Goal: Book appointment/travel/reservation

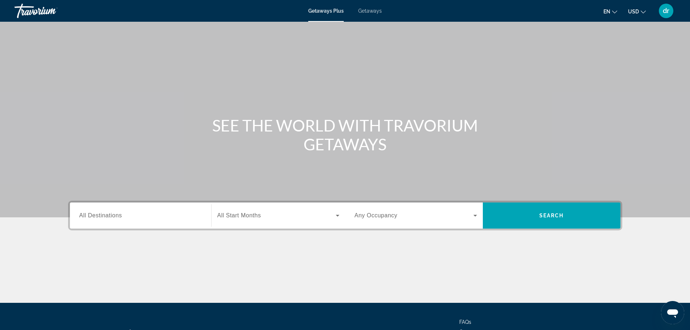
click at [1, 182] on div "Main content" at bounding box center [345, 108] width 690 height 217
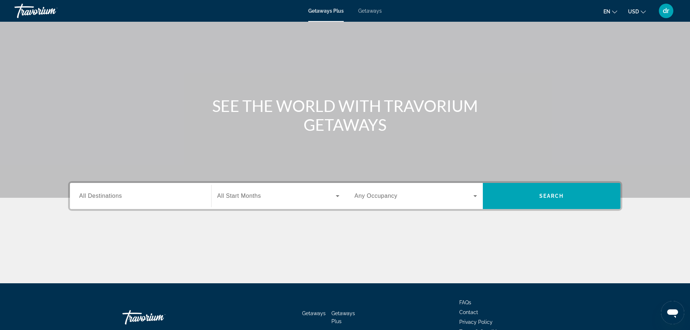
scroll to position [62, 0]
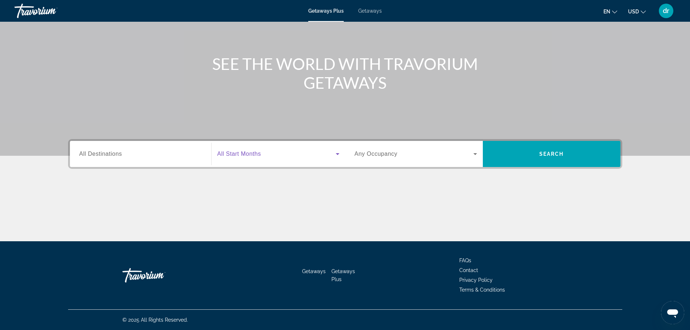
click at [337, 154] on icon "Search widget" at bounding box center [338, 154] width 4 height 2
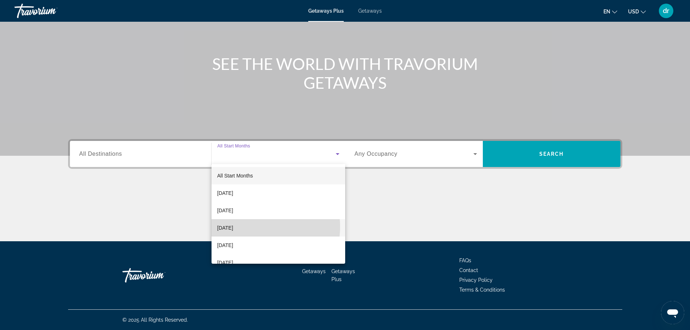
click at [255, 227] on mat-option "[DATE]" at bounding box center [278, 227] width 134 height 17
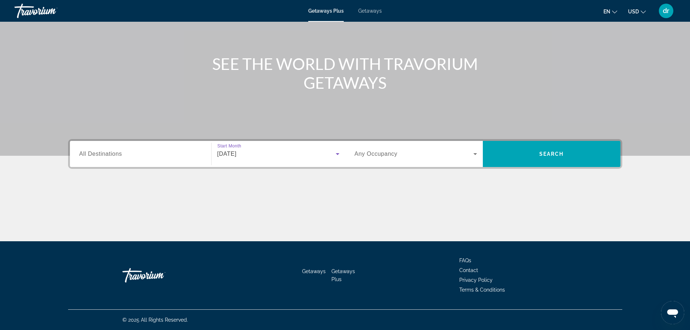
click at [255, 227] on div "Main content" at bounding box center [345, 214] width 554 height 54
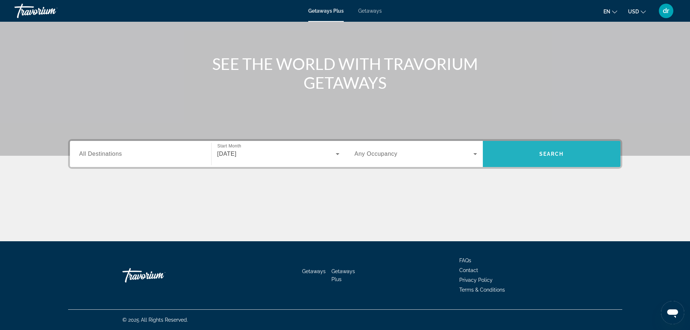
drag, startPoint x: 539, startPoint y: 154, endPoint x: 532, endPoint y: 151, distance: 7.8
click at [532, 151] on span "Search" at bounding box center [552, 153] width 138 height 17
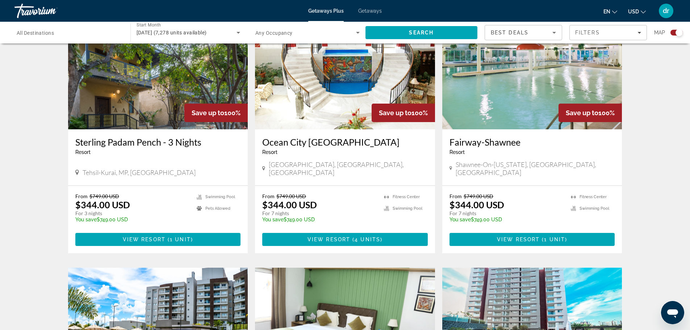
scroll to position [821, 0]
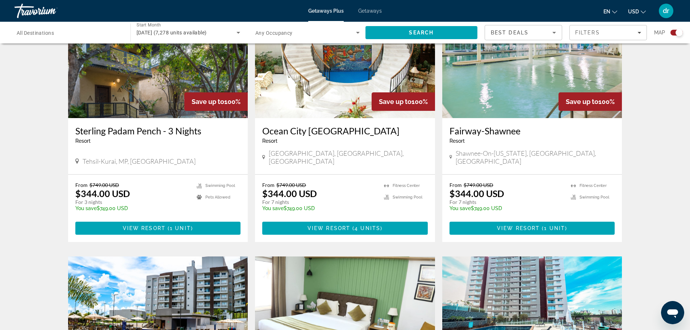
drag, startPoint x: 688, startPoint y: 235, endPoint x: 686, endPoint y: 253, distance: 17.5
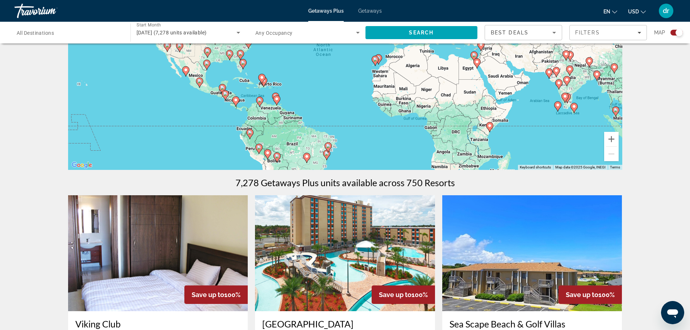
scroll to position [0, 0]
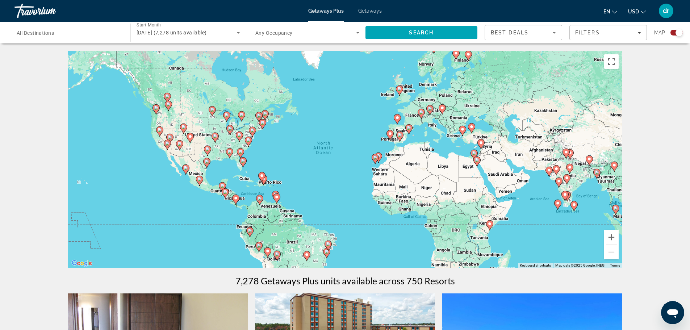
click at [422, 115] on icon "Main content" at bounding box center [421, 113] width 7 height 9
type input "**********"
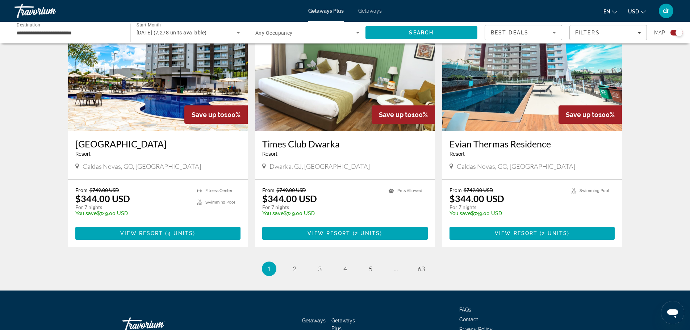
scroll to position [1069, 0]
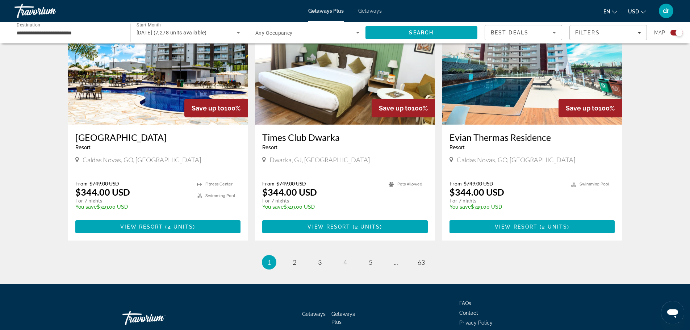
click at [552, 284] on div "Getaways Getaways Plus FAQs Contact Privacy Policy Terms & Conditions" at bounding box center [345, 318] width 554 height 68
click at [293, 258] on span "2" at bounding box center [295, 262] width 4 height 8
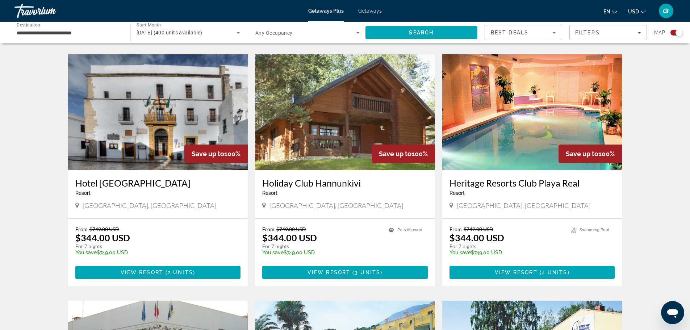
scroll to position [507, 0]
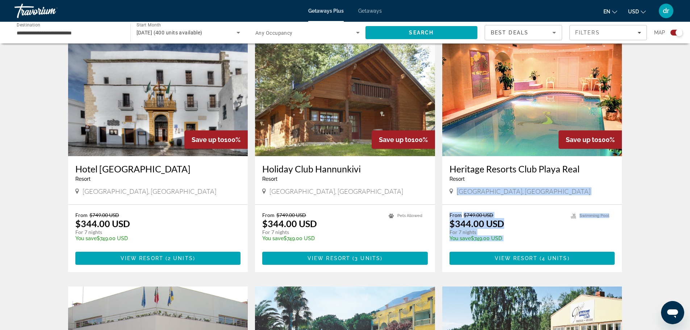
drag, startPoint x: 689, startPoint y: 173, endPoint x: 685, endPoint y: 221, distance: 47.9
click at [685, 221] on div "To navigate the map with touch gestures double-tap and hold your finger on the …" at bounding box center [345, 172] width 690 height 1258
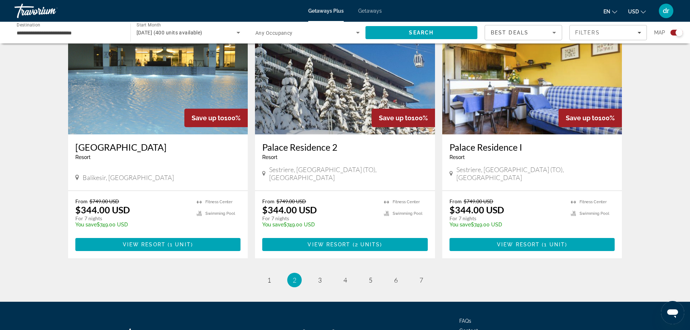
scroll to position [1066, 0]
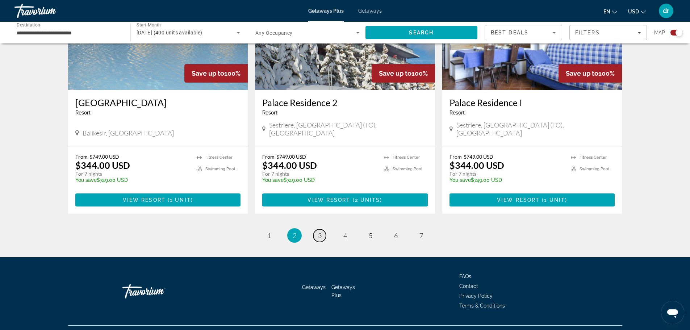
click at [319, 231] on span "3" at bounding box center [320, 235] width 4 height 8
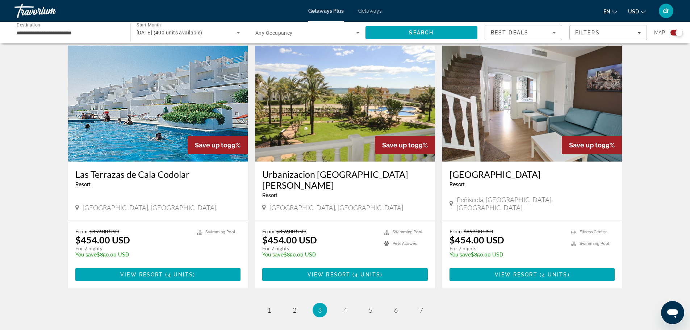
scroll to position [1006, 0]
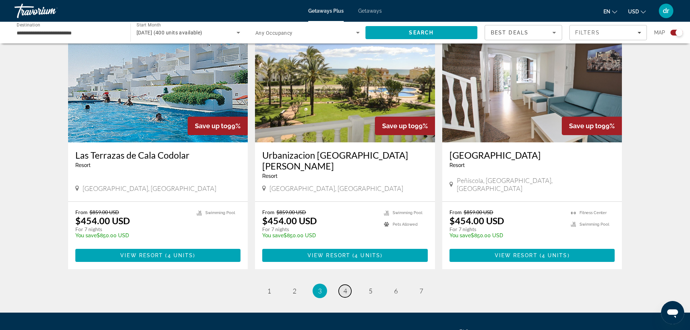
click at [345, 287] on span "4" at bounding box center [345, 291] width 4 height 8
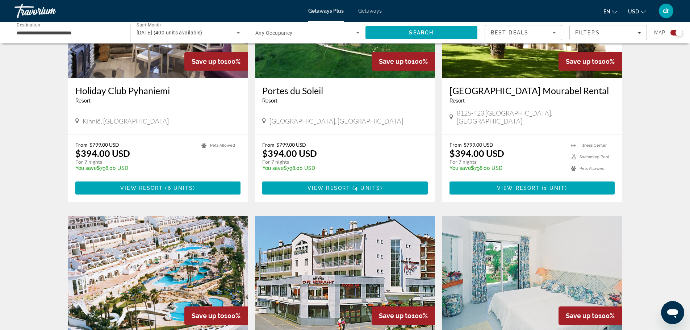
scroll to position [844, 0]
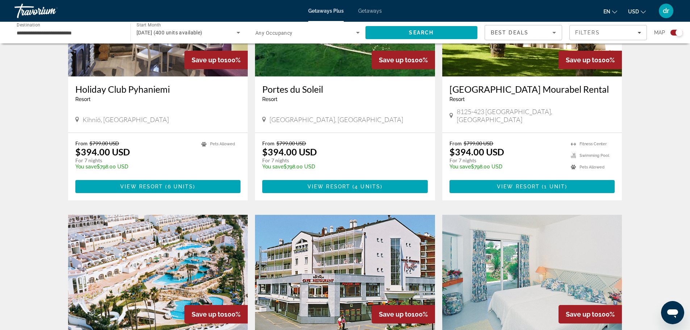
drag, startPoint x: 676, startPoint y: 258, endPoint x: 675, endPoint y: 281, distance: 22.5
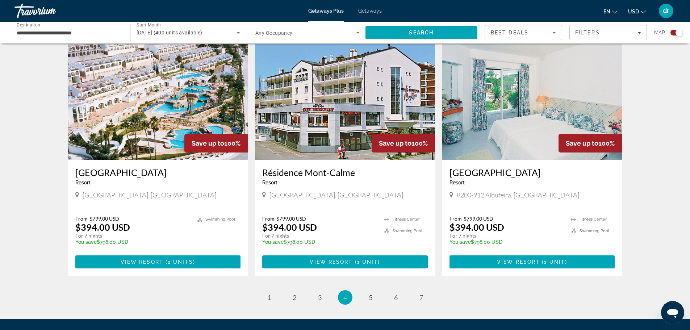
scroll to position [1018, 0]
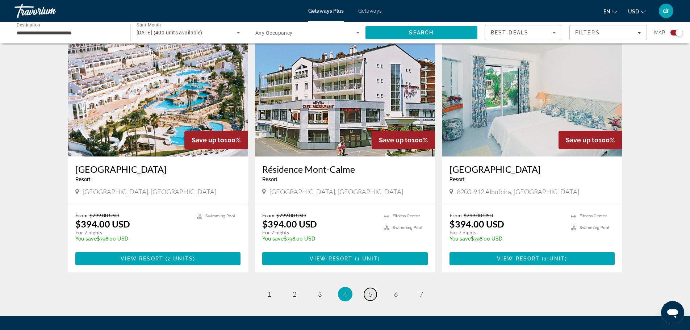
click at [371, 290] on span "5" at bounding box center [371, 294] width 4 height 8
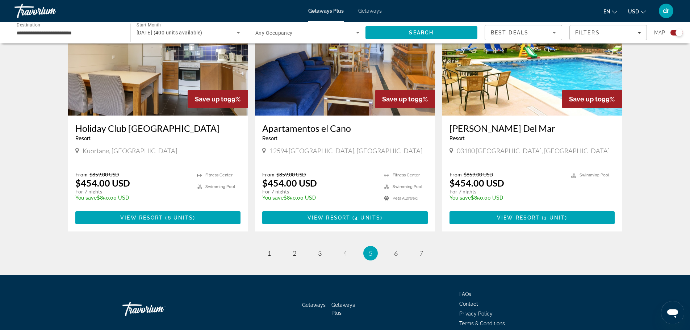
scroll to position [1066, 0]
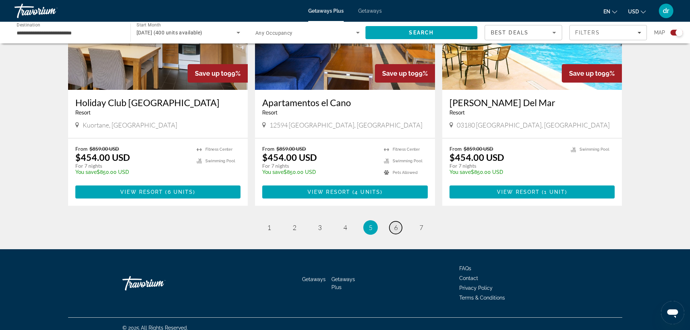
click at [396, 223] on span "6" at bounding box center [396, 227] width 4 height 8
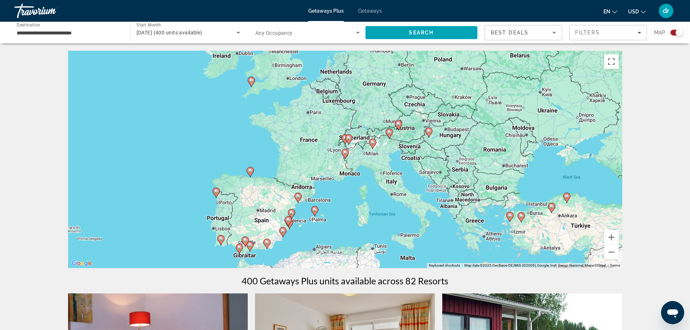
drag, startPoint x: 689, startPoint y: 56, endPoint x: 695, endPoint y: 125, distance: 68.7
click at [690, 125] on html "**********" at bounding box center [345, 165] width 690 height 330
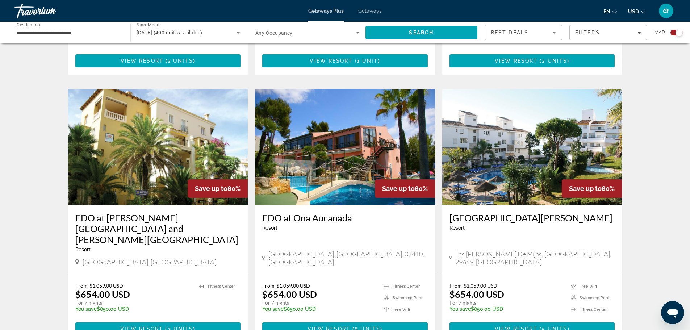
scroll to position [1005, 0]
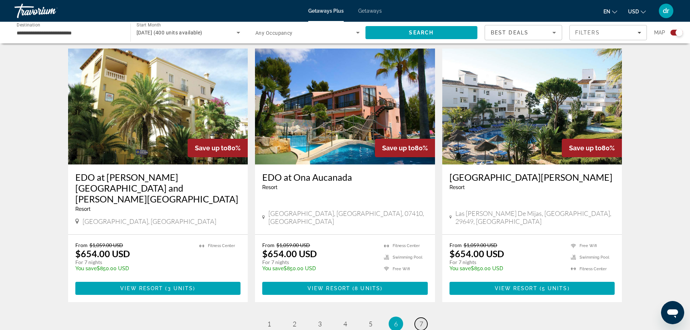
click at [420, 320] on span "7" at bounding box center [421, 324] width 4 height 8
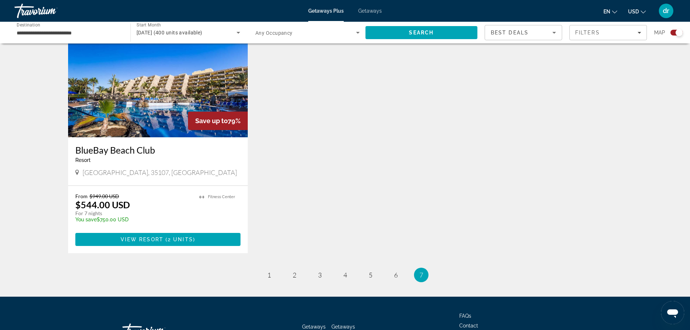
scroll to position [1066, 0]
